Goal: Check status: Check status

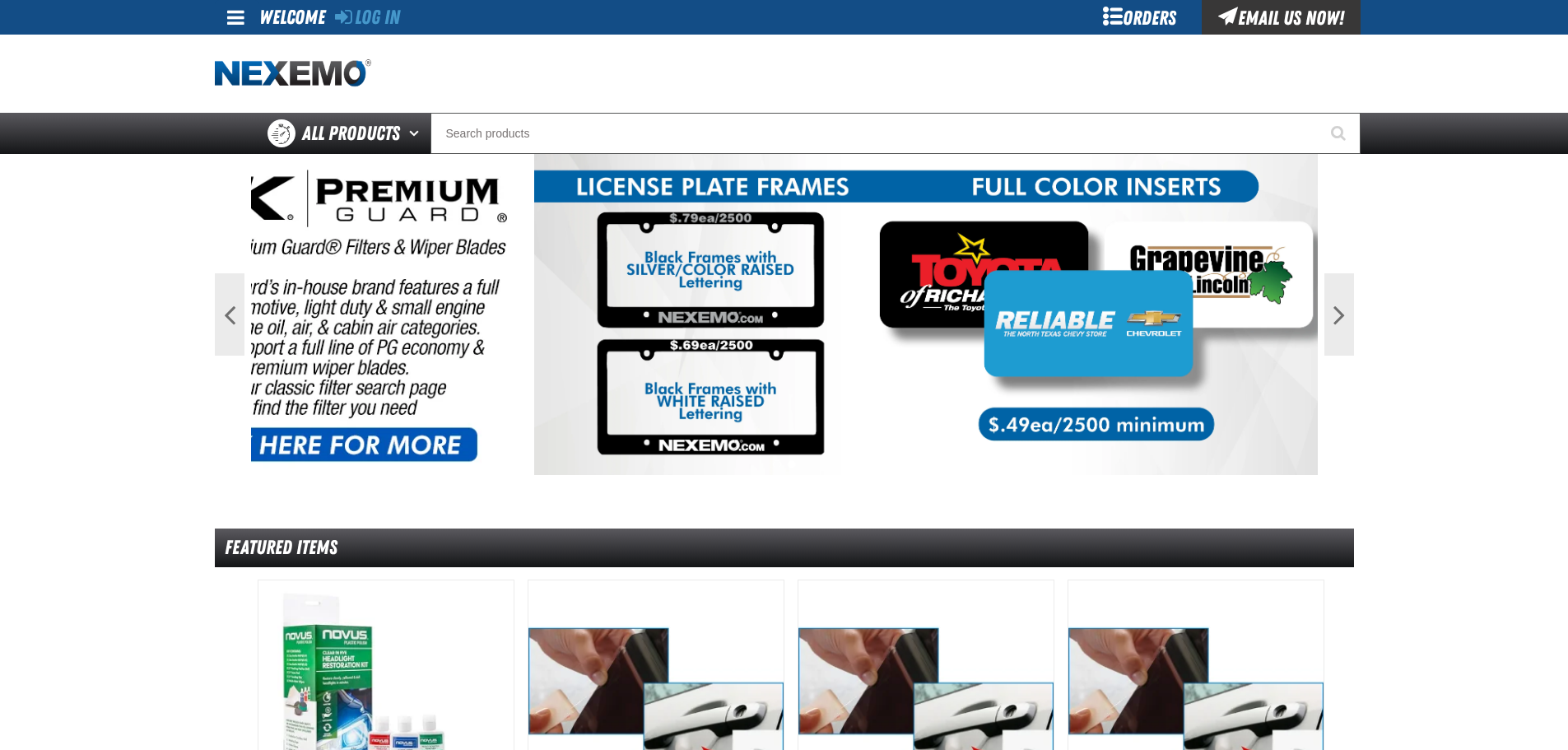
click at [1130, 15] on div "Orders" at bounding box center [1140, 17] width 124 height 35
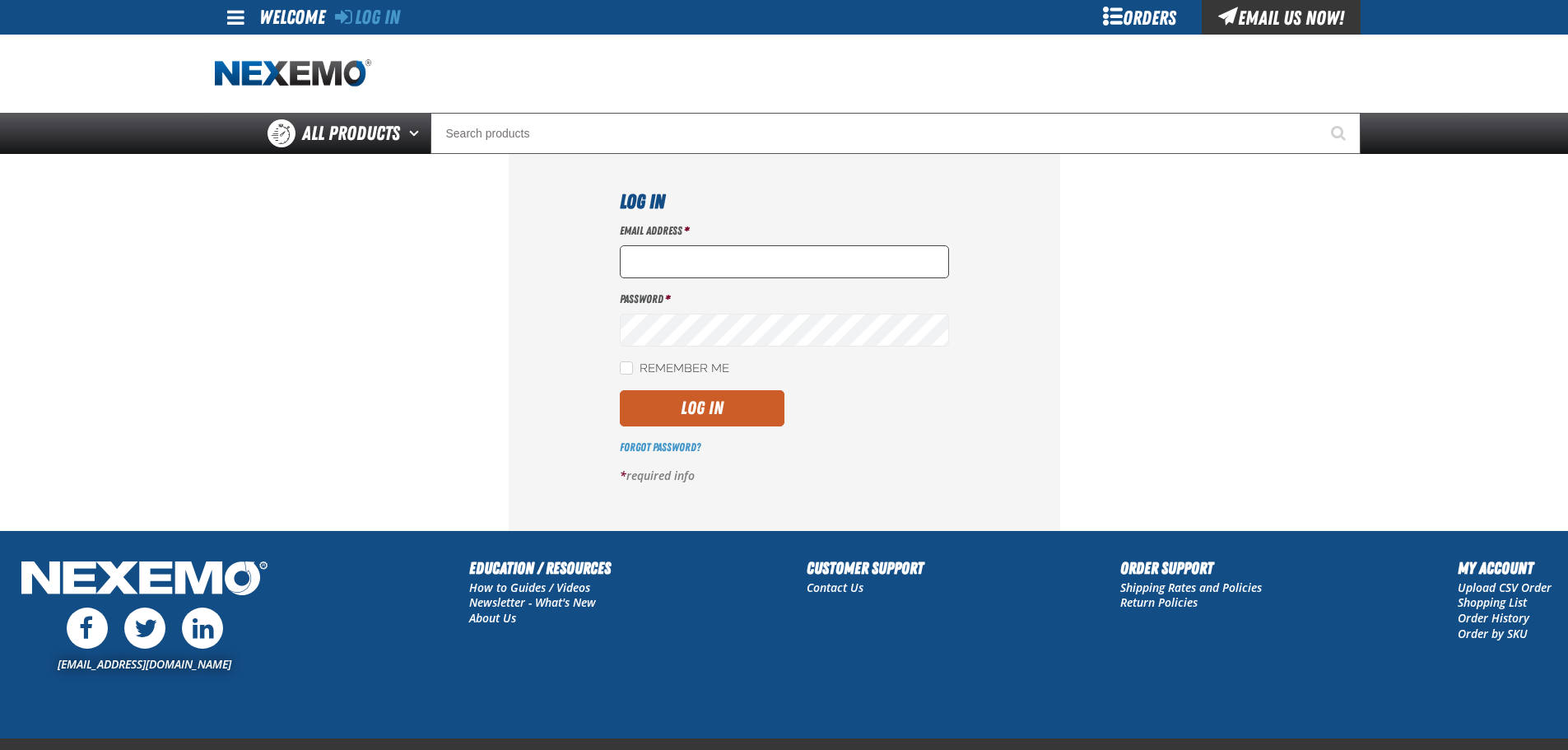
click at [734, 259] on input "Email Address *" at bounding box center [784, 261] width 329 height 33
click at [752, 254] on input "Email Address *" at bounding box center [784, 261] width 329 height 33
